Goal: Task Accomplishment & Management: Manage account settings

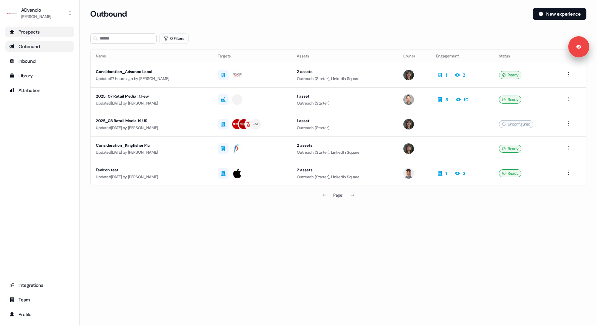
click at [46, 34] on div "Prospects" at bounding box center [39, 32] width 61 height 7
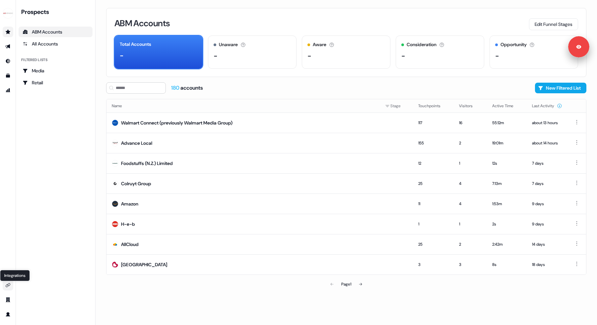
click at [10, 284] on icon "Go to integrations" at bounding box center [7, 284] width 5 height 5
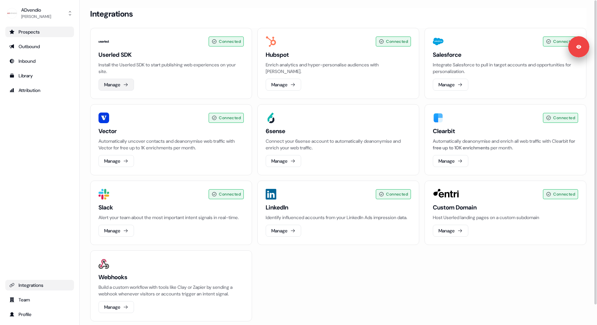
click at [116, 80] on button "Manage" at bounding box center [115, 85] width 35 height 12
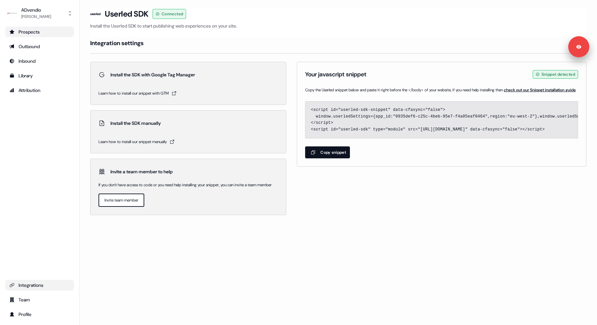
drag, startPoint x: 395, startPoint y: 122, endPoint x: 485, endPoint y: 121, distance: 89.9
copy code "0935def6-c25c-4beb-95e7-f4a05eaf0464"
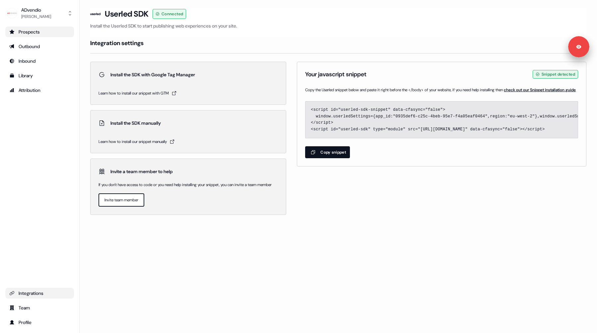
click at [65, 35] on link "Prospects" at bounding box center [39, 32] width 69 height 11
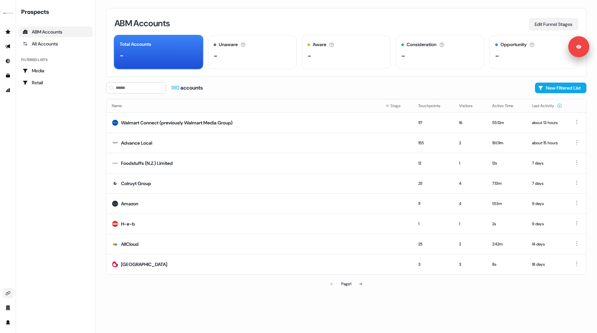
click at [547, 23] on button "Edit Funnel Stages" at bounding box center [553, 24] width 49 height 12
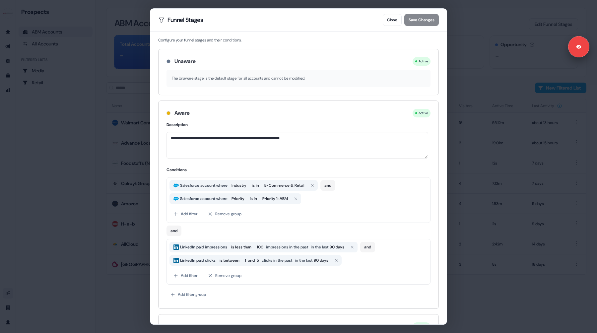
click at [461, 33] on div "**********" at bounding box center [298, 166] width 597 height 333
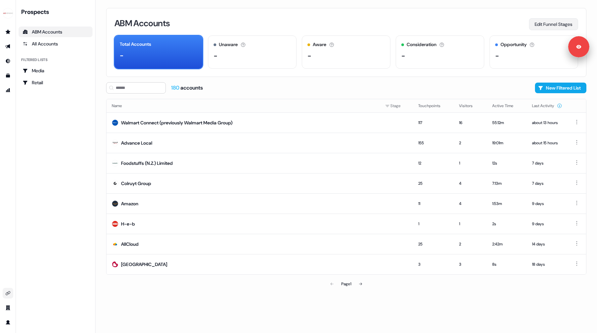
click at [551, 26] on button "Edit Funnel Stages" at bounding box center [553, 24] width 49 height 12
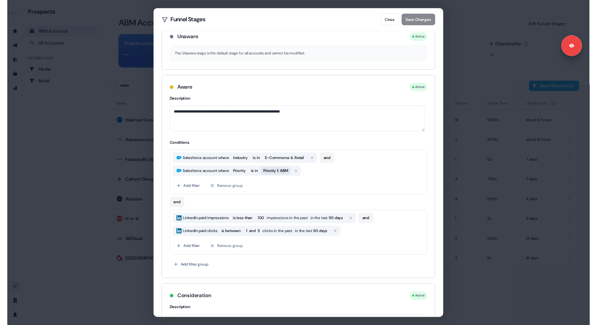
scroll to position [39, 0]
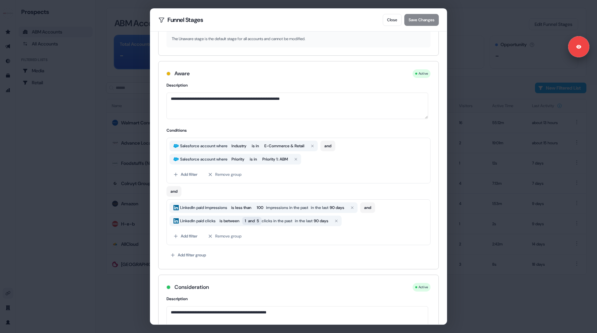
click at [255, 219] on span "and" at bounding box center [251, 221] width 7 height 7
type input "*"
click at [394, 233] on div "Add filter Remove group" at bounding box center [298, 236] width 258 height 12
